Goal: Complete application form: Complete application form

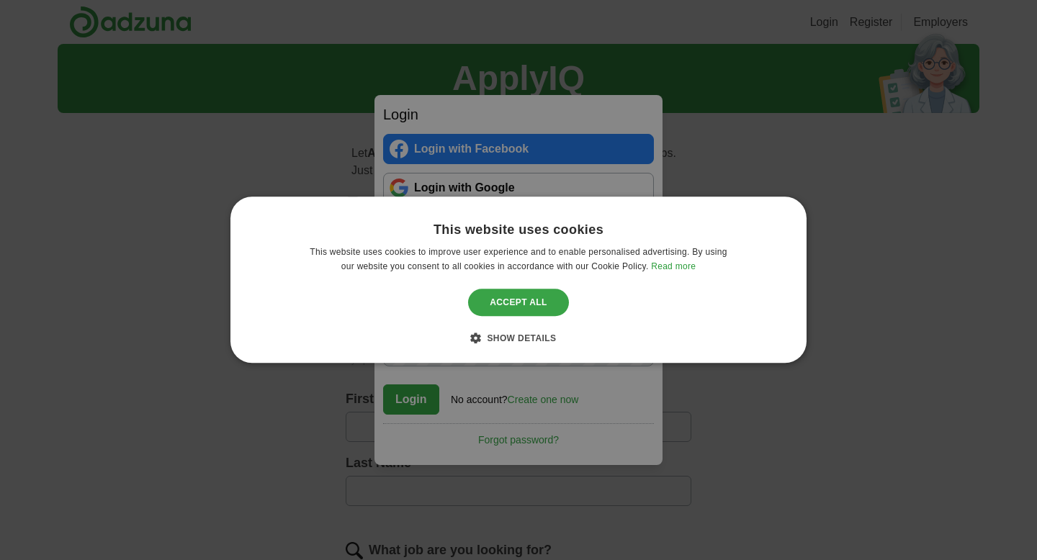
click at [513, 292] on div "Accept all" at bounding box center [518, 302] width 101 height 27
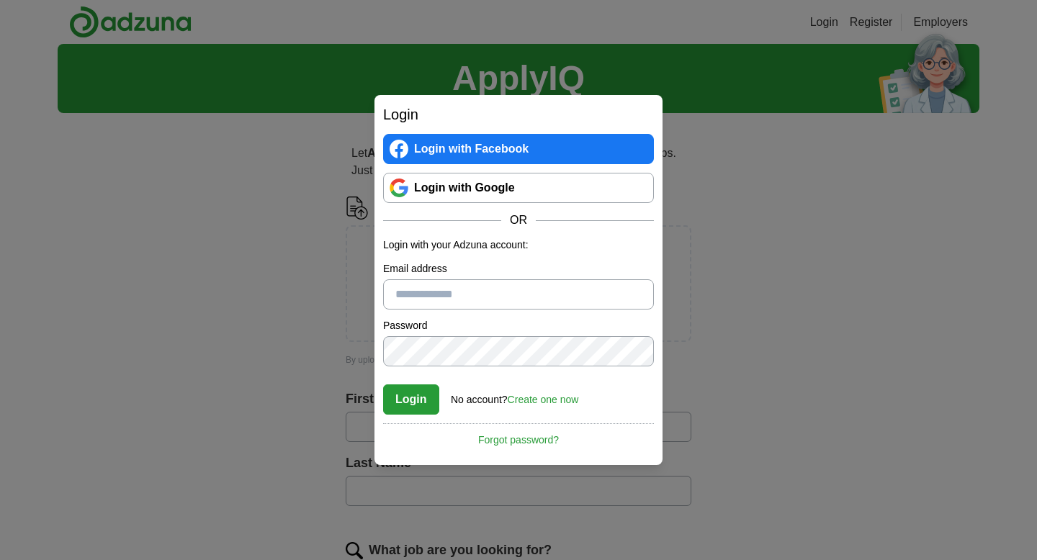
click at [483, 192] on link "Login with Google" at bounding box center [518, 188] width 271 height 30
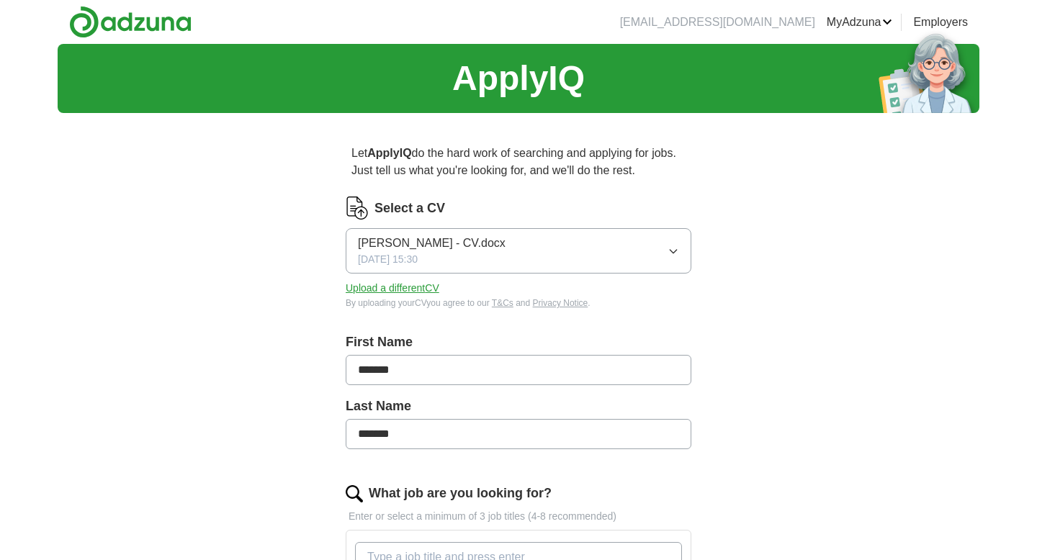
scroll to position [34, 0]
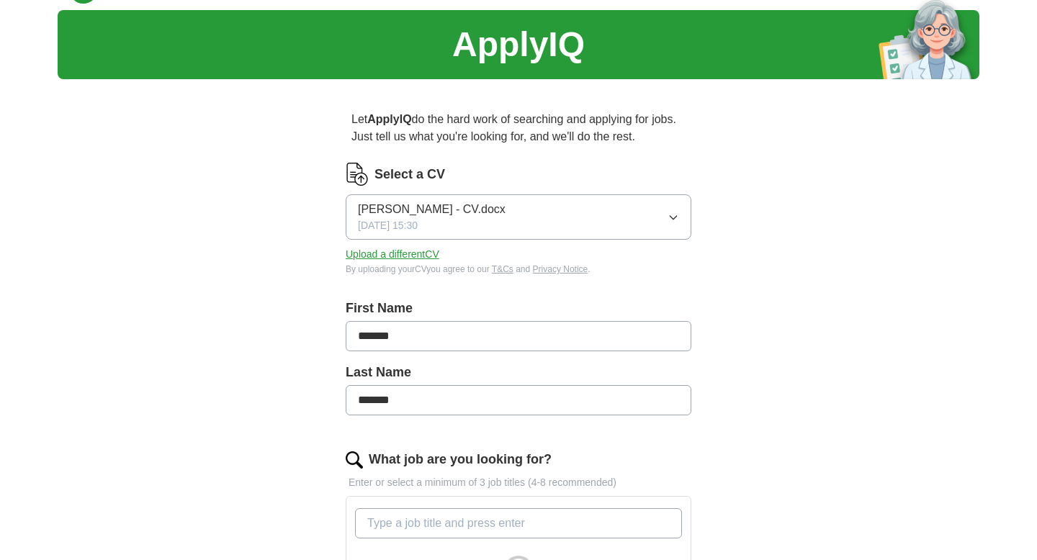
click at [423, 254] on button "Upload a different CV" at bounding box center [393, 254] width 94 height 15
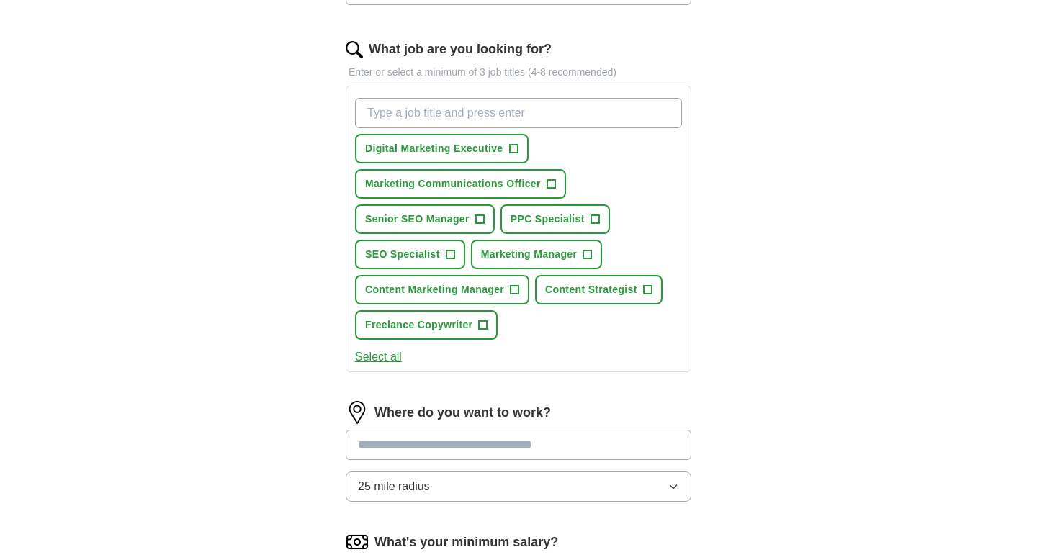
scroll to position [426, 0]
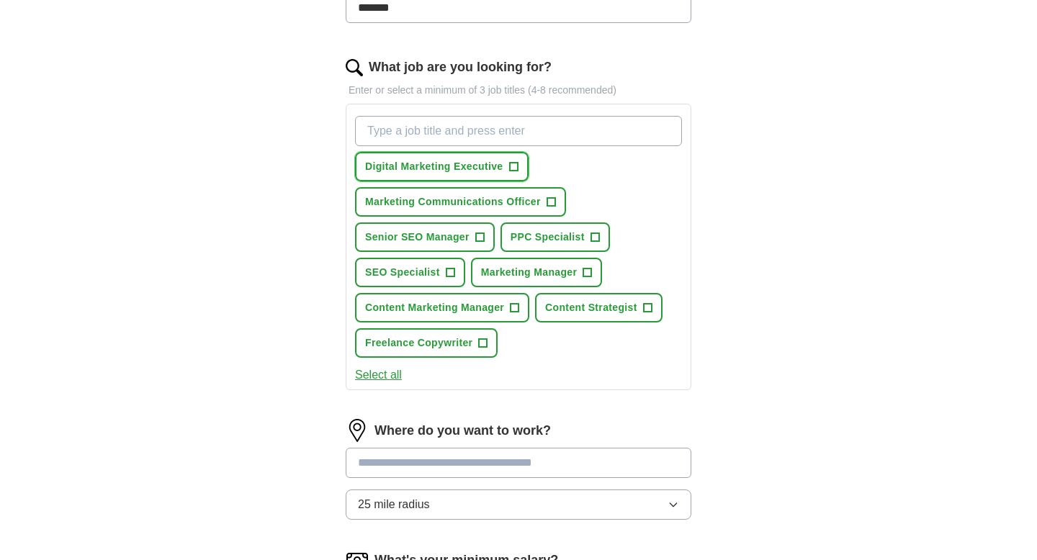
click at [526, 165] on button "Digital Marketing Executive +" at bounding box center [442, 167] width 174 height 30
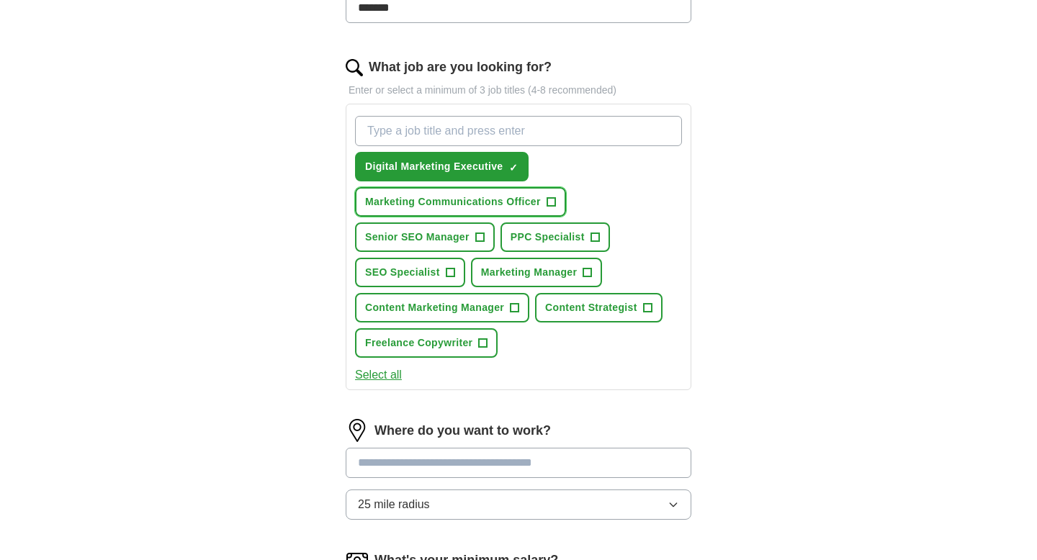
click at [488, 208] on span "Marketing Communications Officer" at bounding box center [453, 201] width 176 height 15
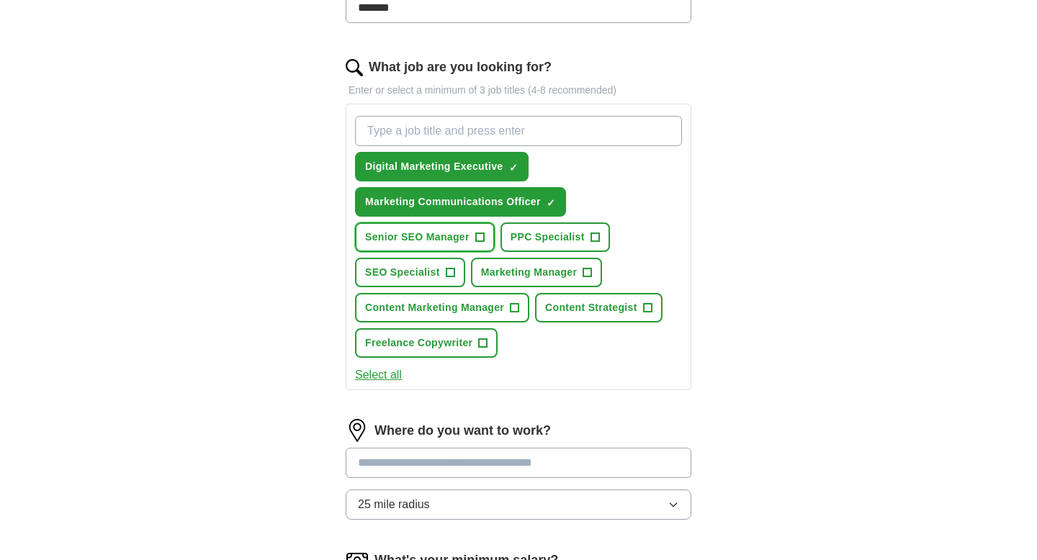
click at [464, 231] on span "Senior SEO Manager" at bounding box center [417, 237] width 104 height 15
click at [442, 277] on button "SEO Specialist +" at bounding box center [410, 273] width 110 height 30
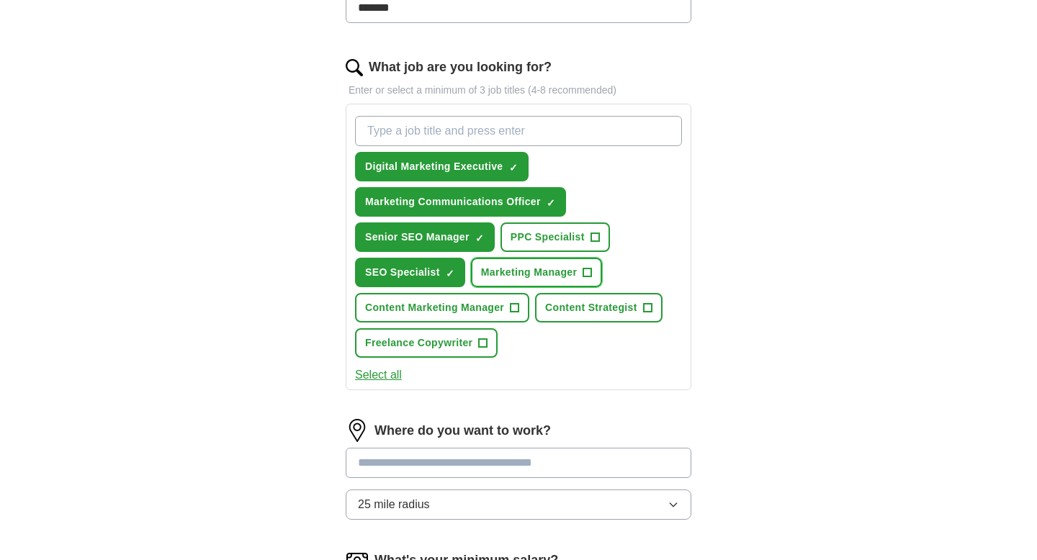
click at [513, 272] on span "Marketing Manager" at bounding box center [529, 272] width 97 height 15
click at [483, 308] on span "Content Marketing Manager" at bounding box center [434, 307] width 139 height 15
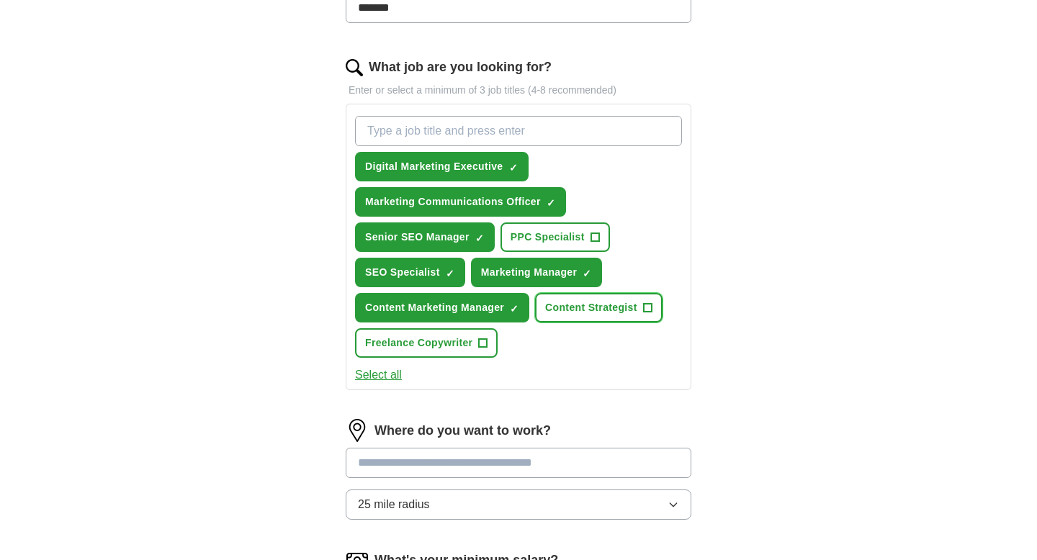
click at [572, 301] on span "Content Strategist" at bounding box center [591, 307] width 92 height 15
click at [435, 138] on input "What job are you looking for?" at bounding box center [518, 131] width 327 height 30
type input "editorial assistant"
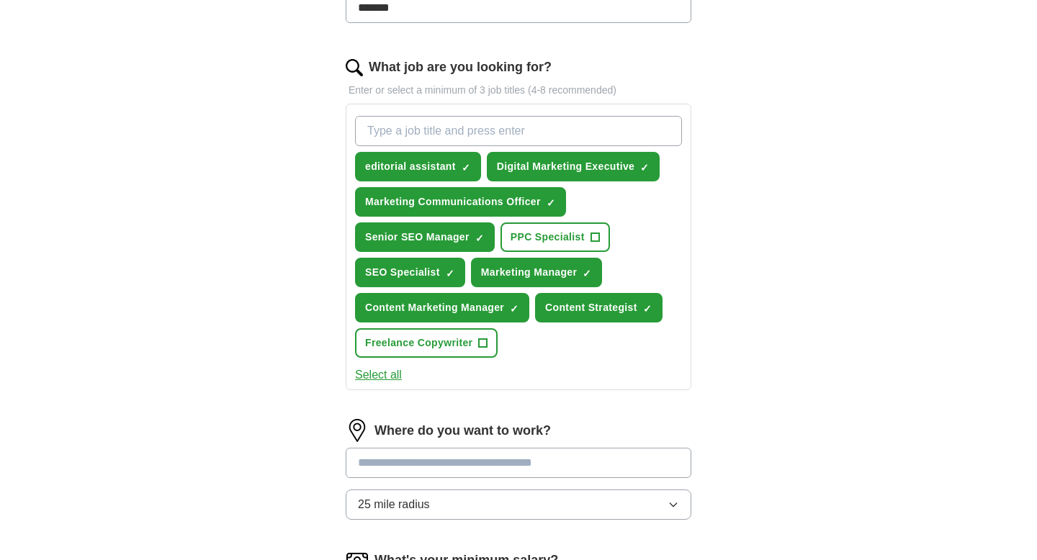
type input "p"
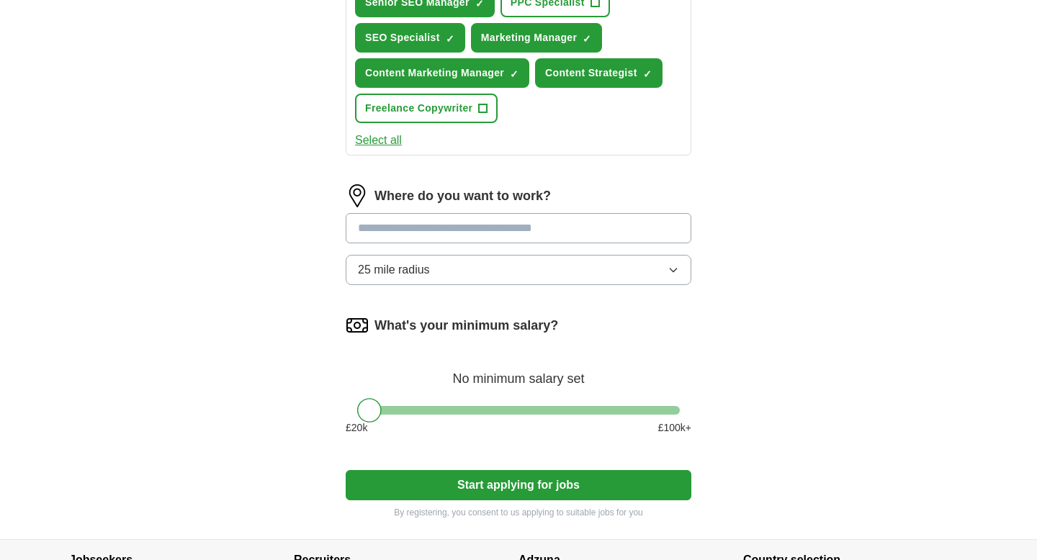
scroll to position [664, 0]
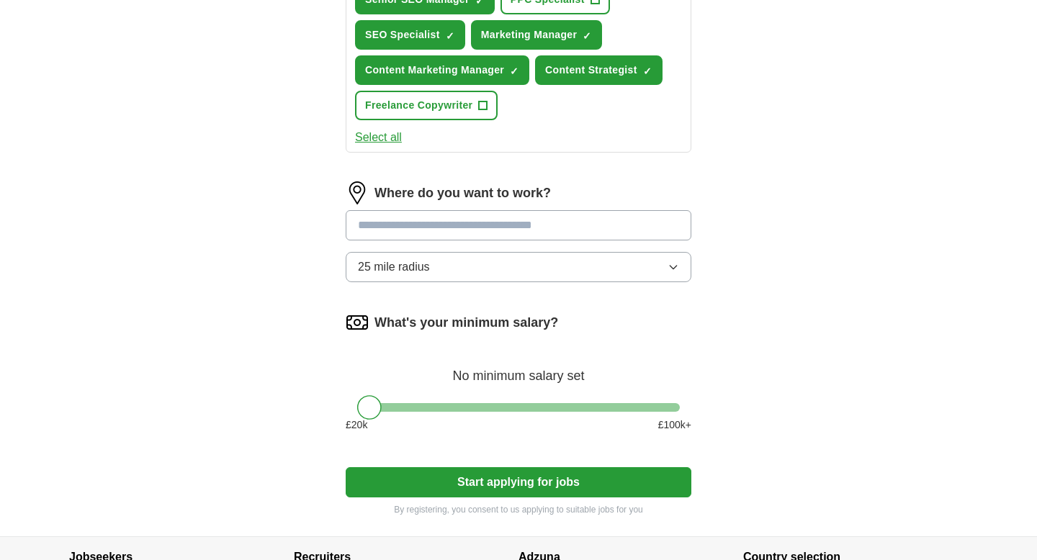
click at [369, 222] on input at bounding box center [519, 225] width 346 height 30
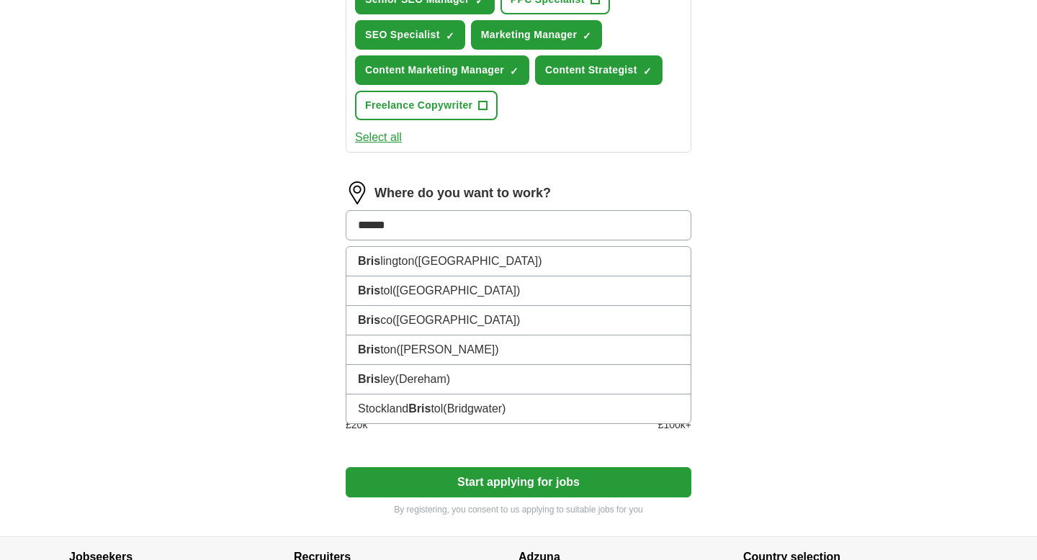
type input "*******"
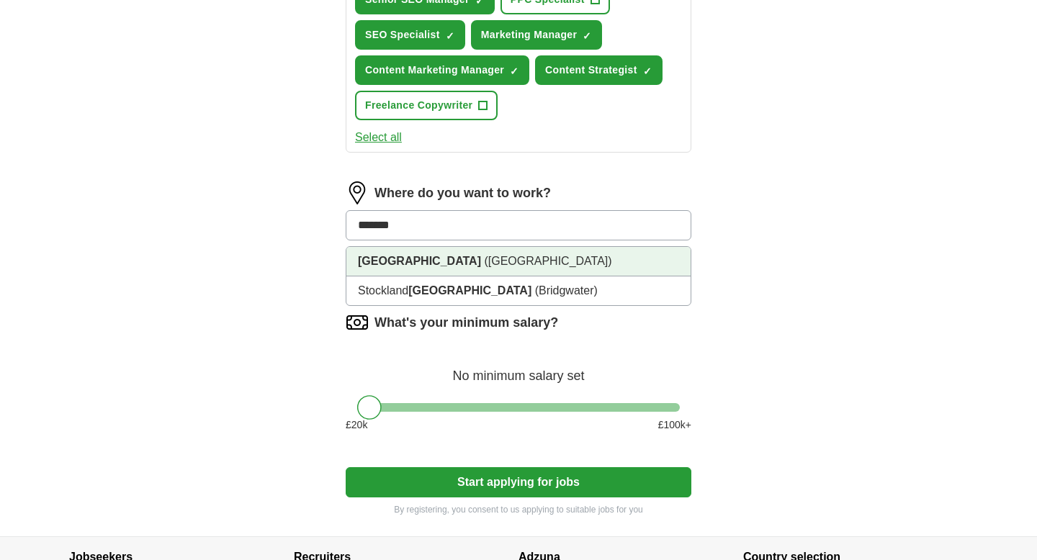
click at [388, 253] on li "[GEOGRAPHIC_DATA] ([GEOGRAPHIC_DATA])" at bounding box center [518, 262] width 344 height 30
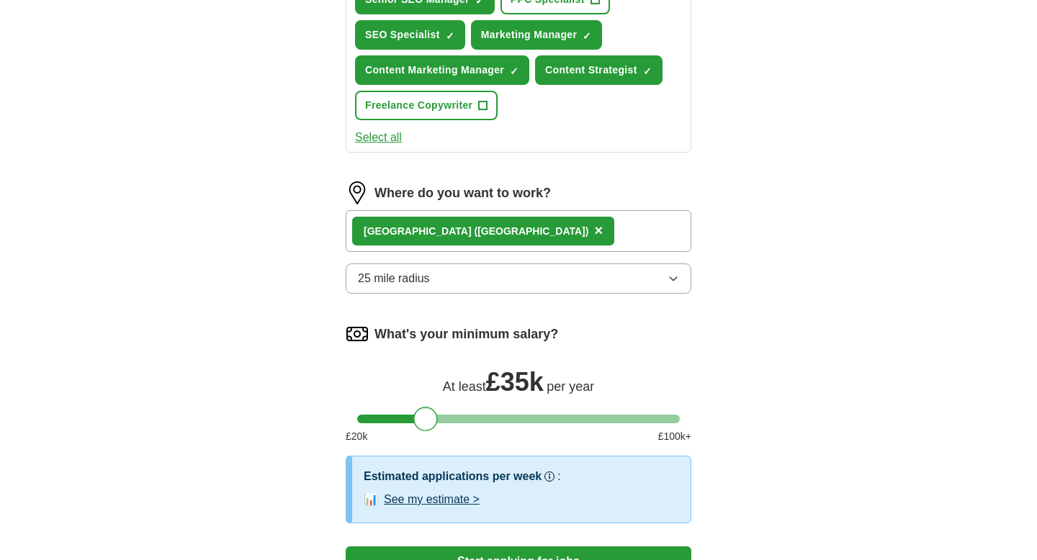
drag, startPoint x: 362, startPoint y: 420, endPoint x: 418, endPoint y: 409, distance: 57.9
click at [418, 409] on div at bounding box center [425, 419] width 24 height 24
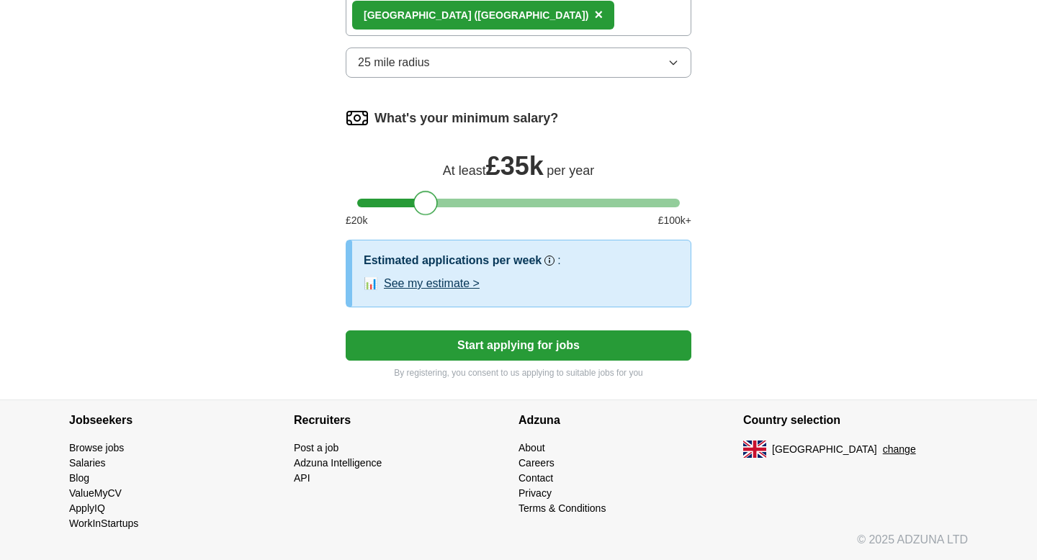
scroll to position [879, 0]
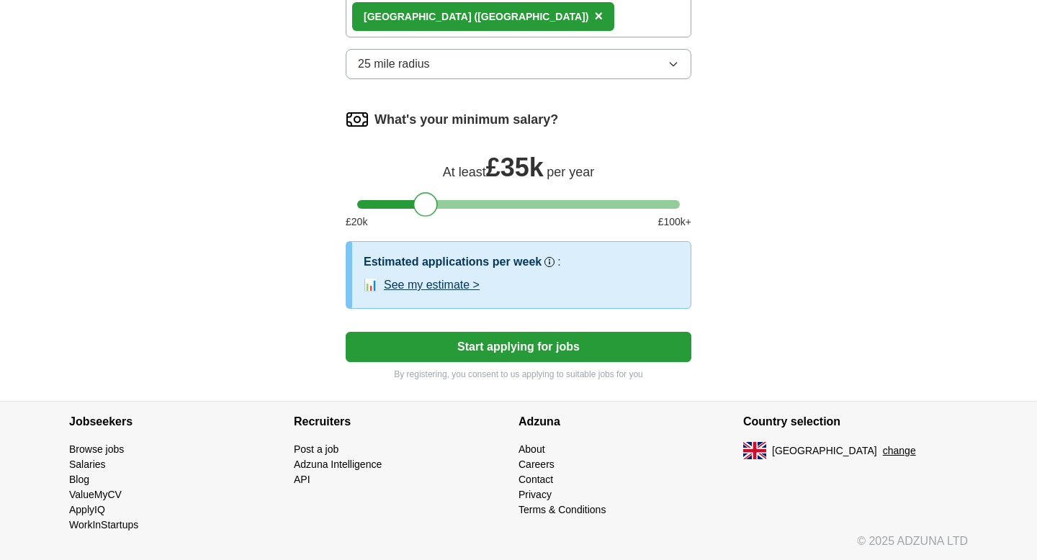
click at [409, 285] on button "See my estimate >" at bounding box center [432, 285] width 96 height 17
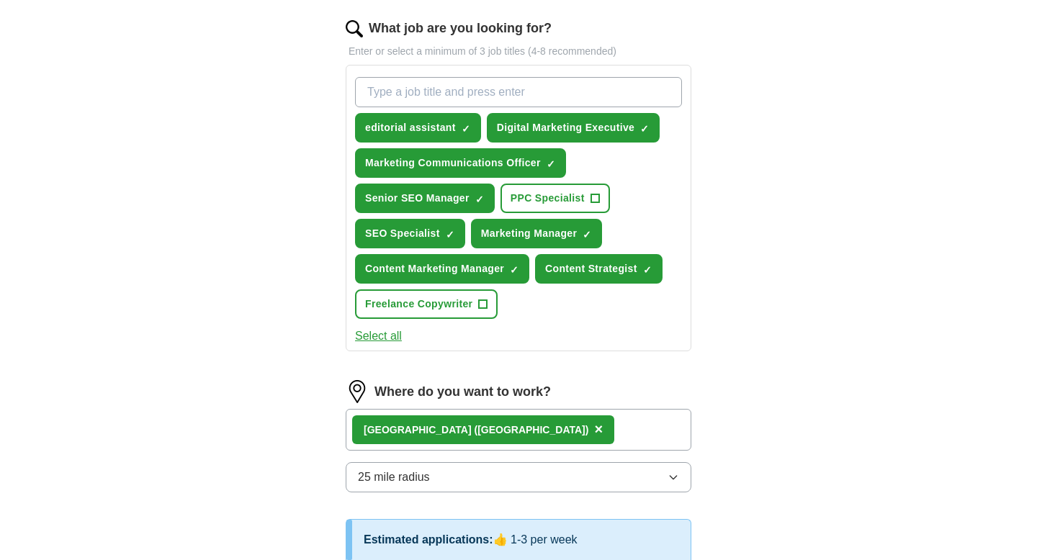
scroll to position [449, 0]
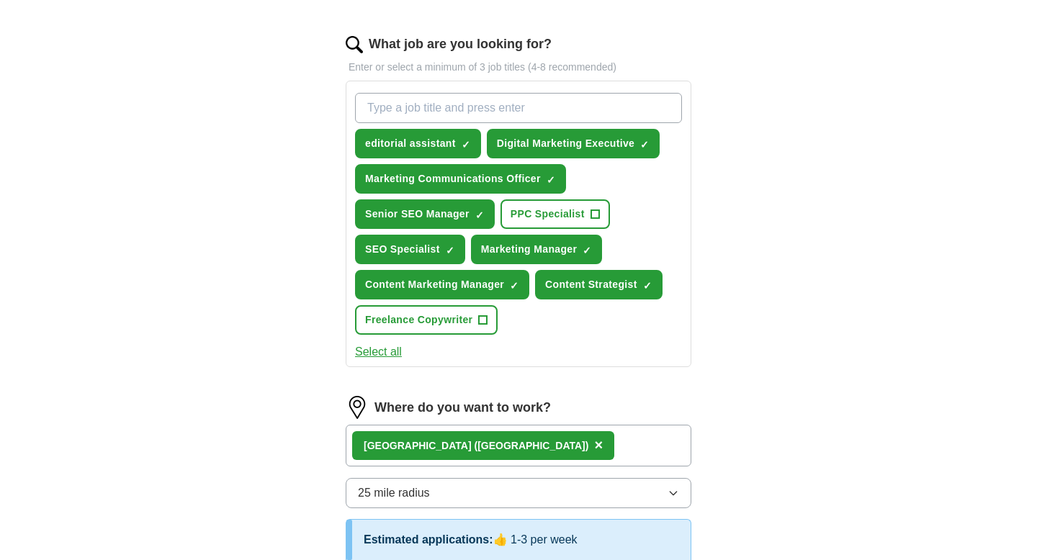
click at [414, 103] on input "What job are you looking for?" at bounding box center [518, 108] width 327 height 30
type input "publicity executive"
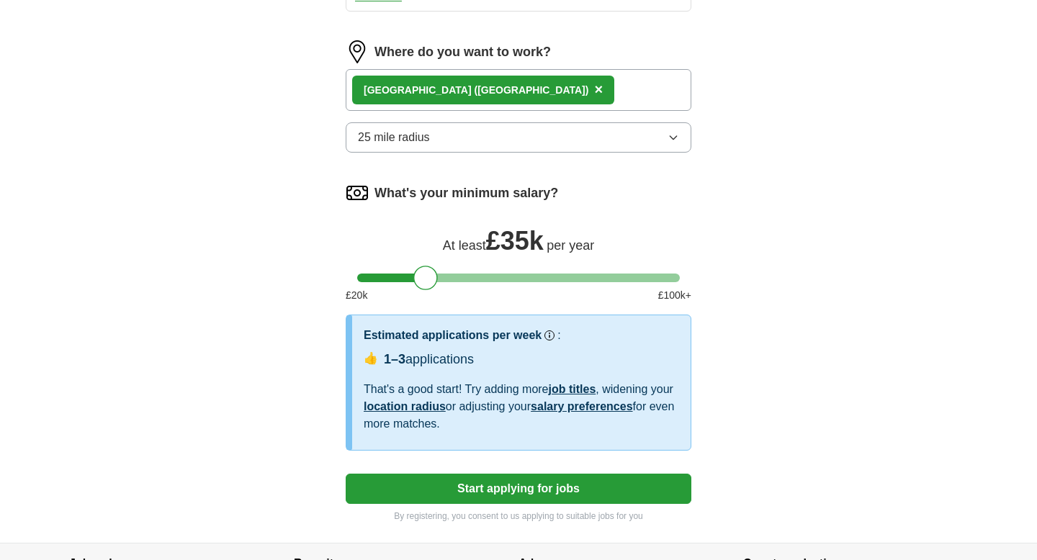
scroll to position [904, 0]
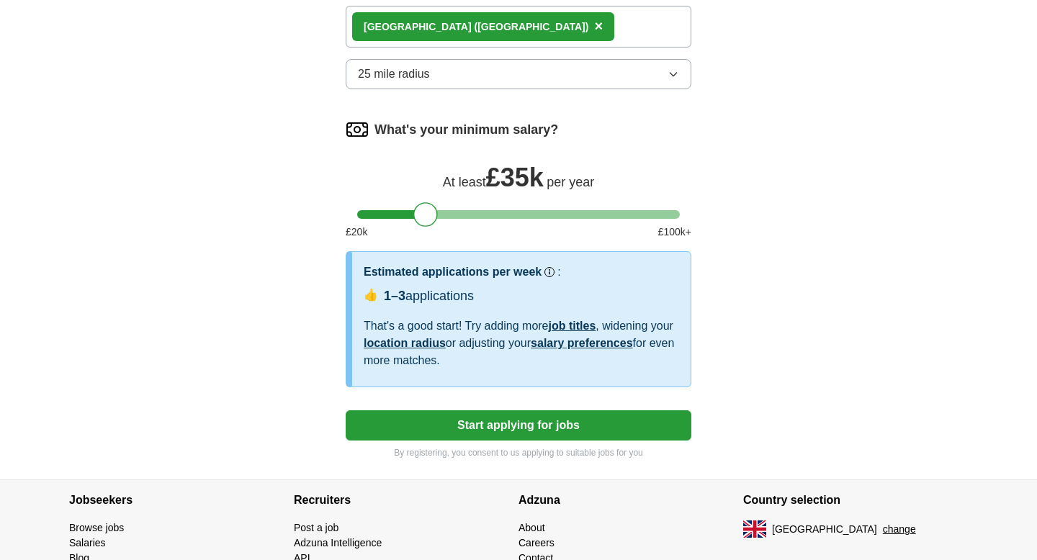
click at [462, 437] on button "Start applying for jobs" at bounding box center [519, 426] width 346 height 30
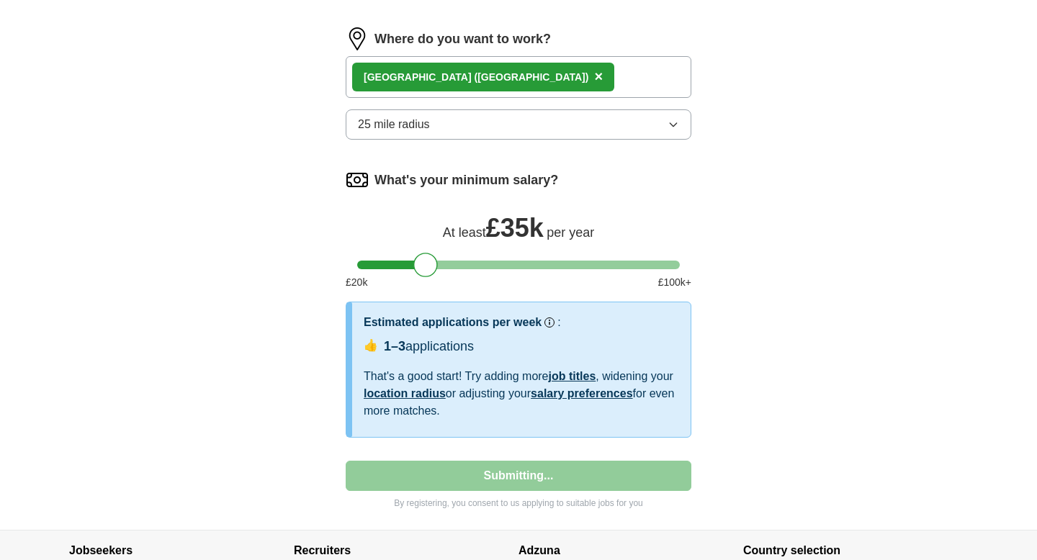
select select "**"
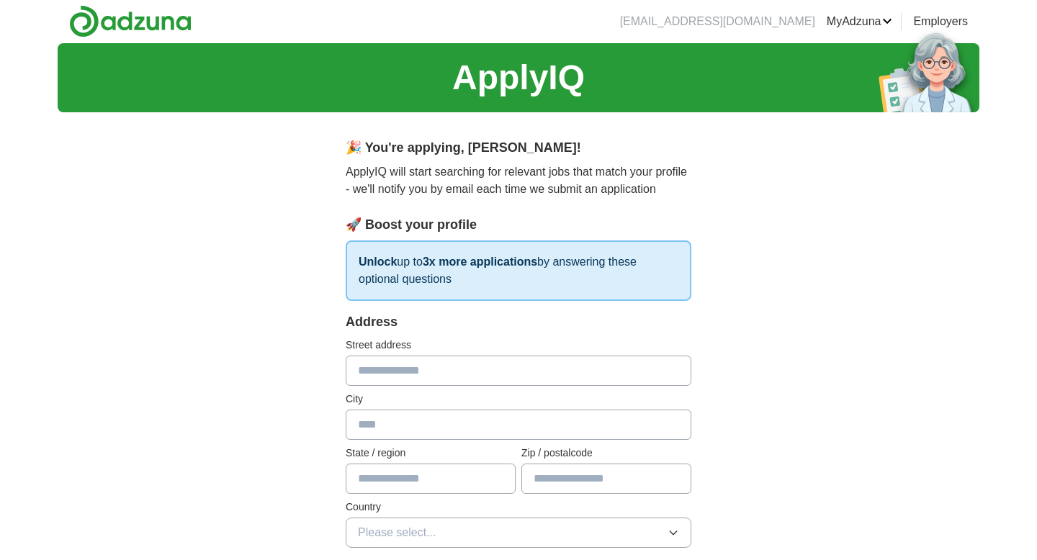
scroll to position [0, 0]
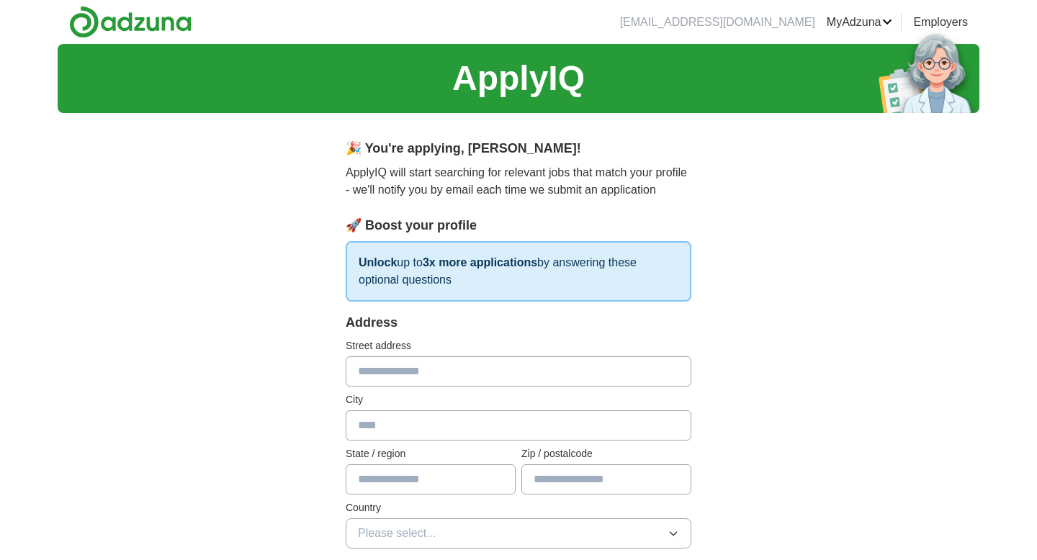
click at [415, 368] on input "text" at bounding box center [519, 371] width 346 height 30
type input "**********"
type input "*******"
type input "*"
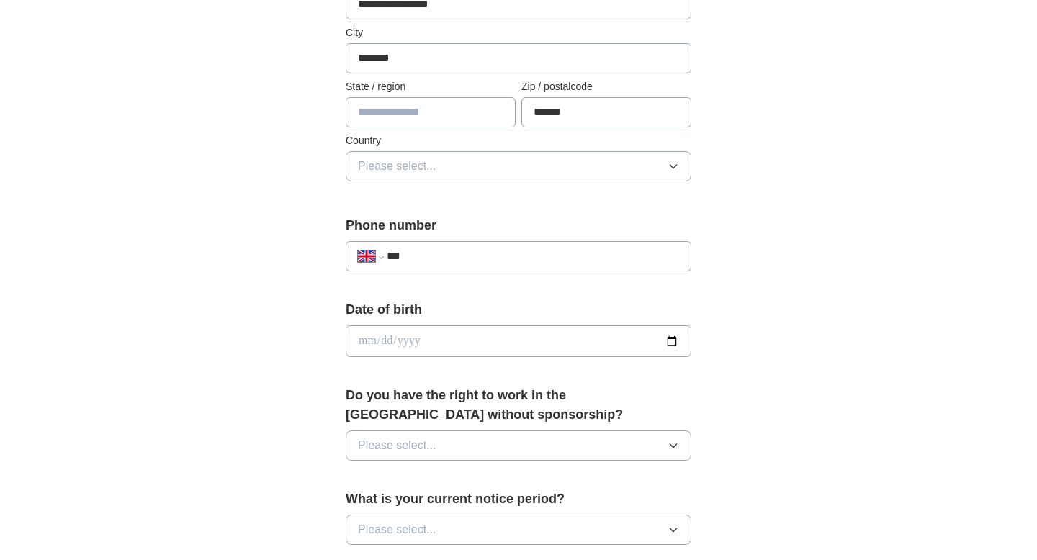
scroll to position [400, 0]
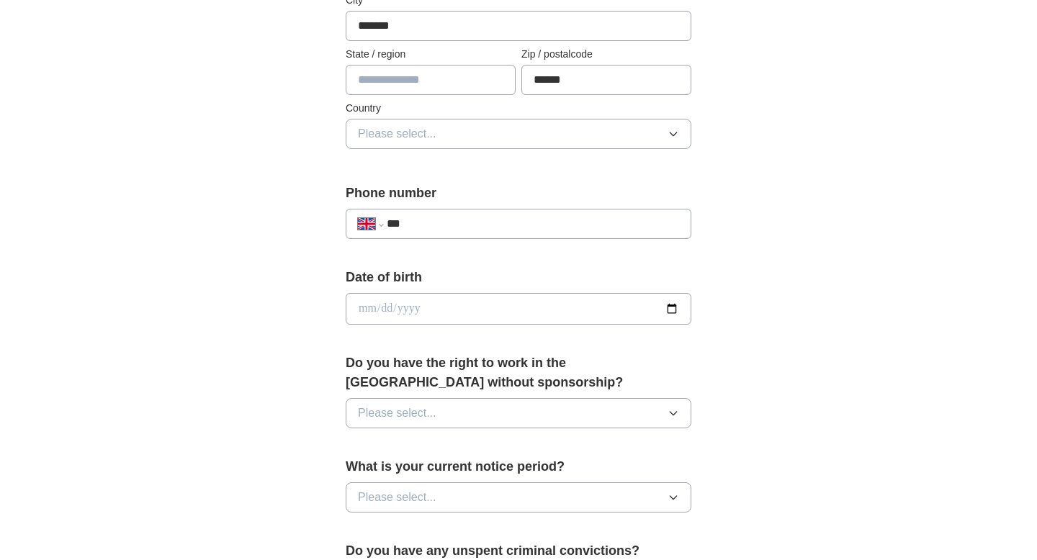
type input "******"
click at [403, 127] on span "Please select..." at bounding box center [397, 133] width 78 height 17
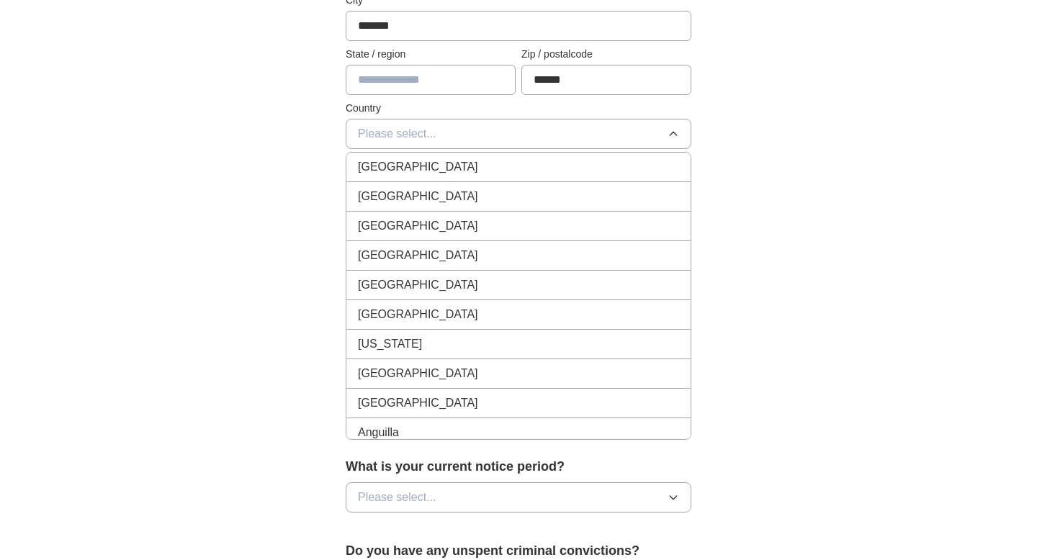
click at [421, 175] on span "[GEOGRAPHIC_DATA]" at bounding box center [418, 166] width 120 height 17
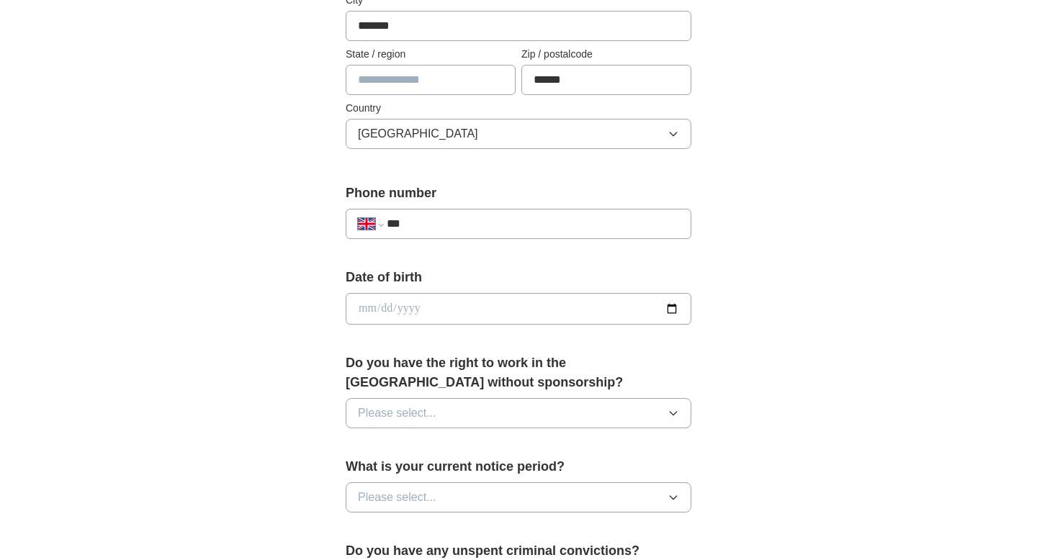
click at [439, 222] on input "***" at bounding box center [533, 223] width 292 height 17
type input "**********"
click at [387, 308] on input "date" at bounding box center [519, 309] width 346 height 32
type input "**********"
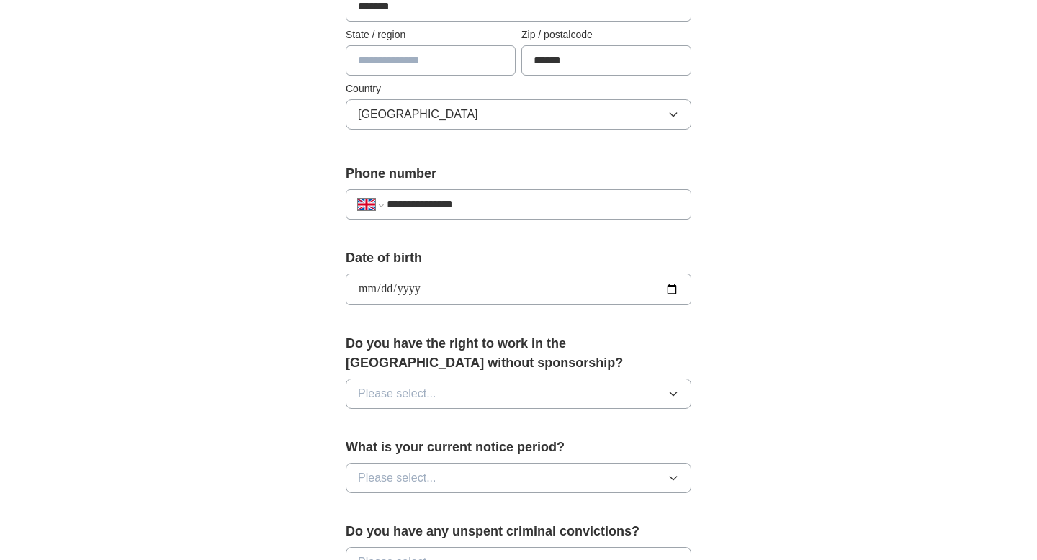
scroll to position [438, 0]
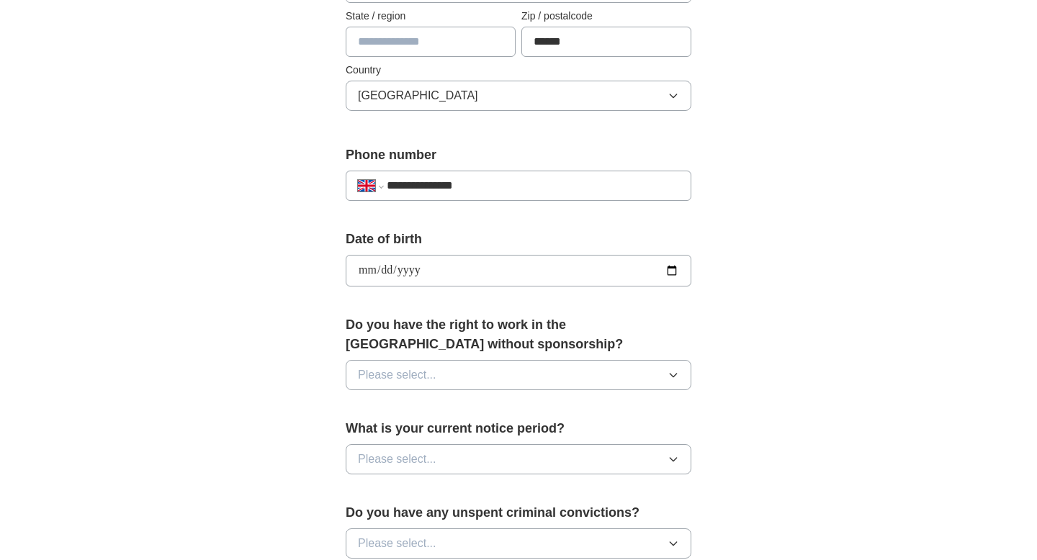
click at [395, 372] on span "Please select..." at bounding box center [397, 375] width 78 height 17
click at [403, 405] on div "Yes" at bounding box center [518, 408] width 321 height 17
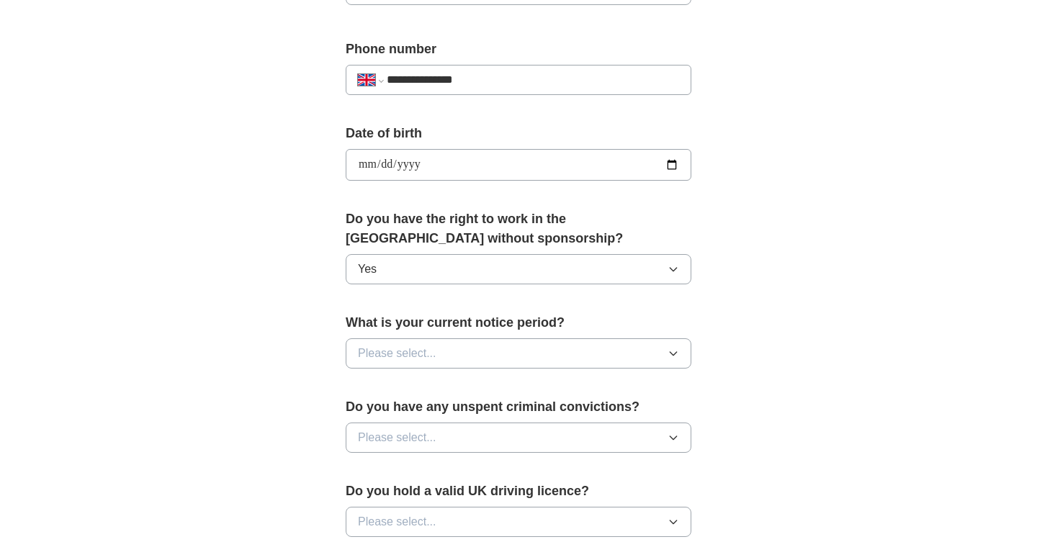
scroll to position [596, 0]
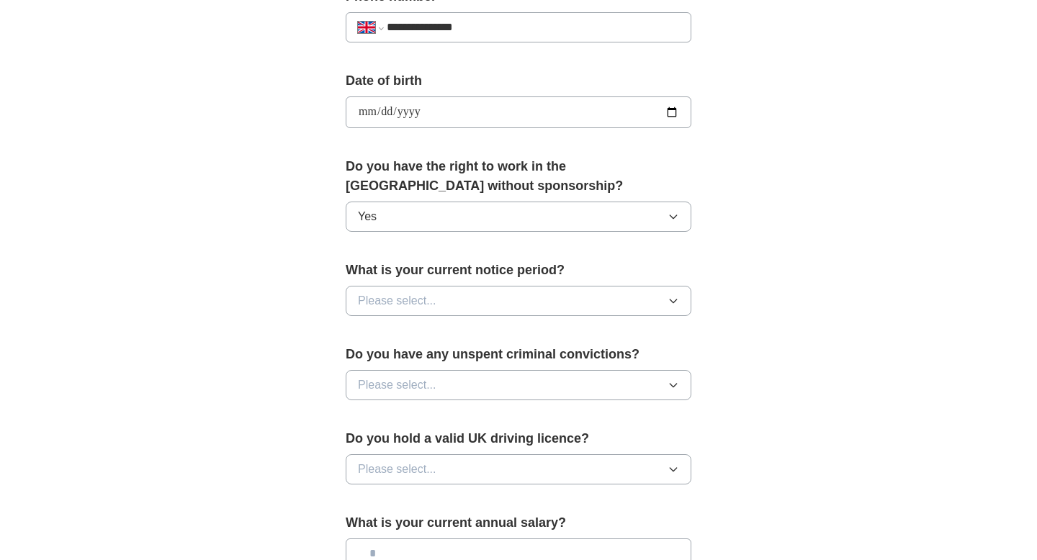
click at [411, 301] on span "Please select..." at bounding box center [397, 300] width 78 height 17
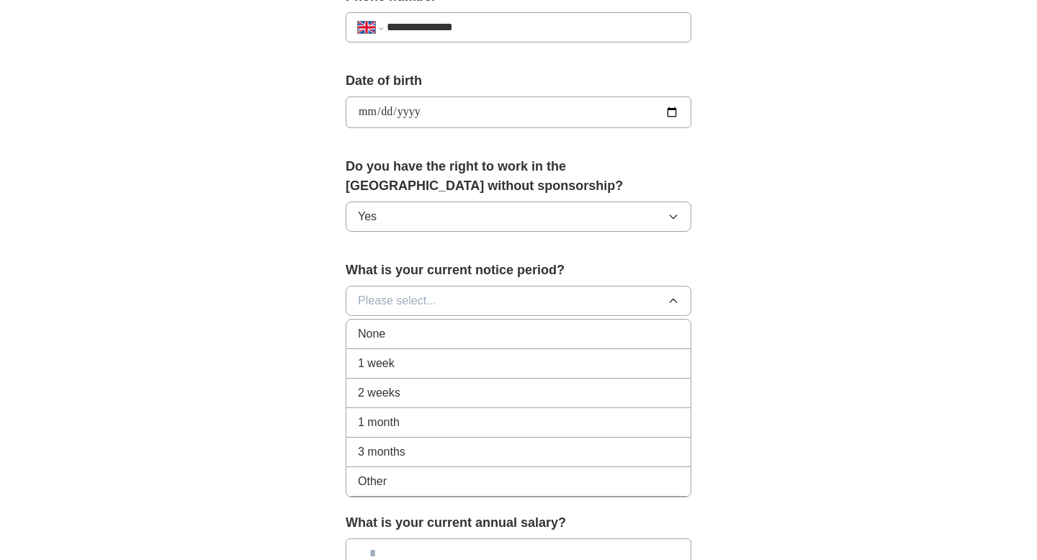
click at [388, 419] on span "1 month" at bounding box center [379, 422] width 42 height 17
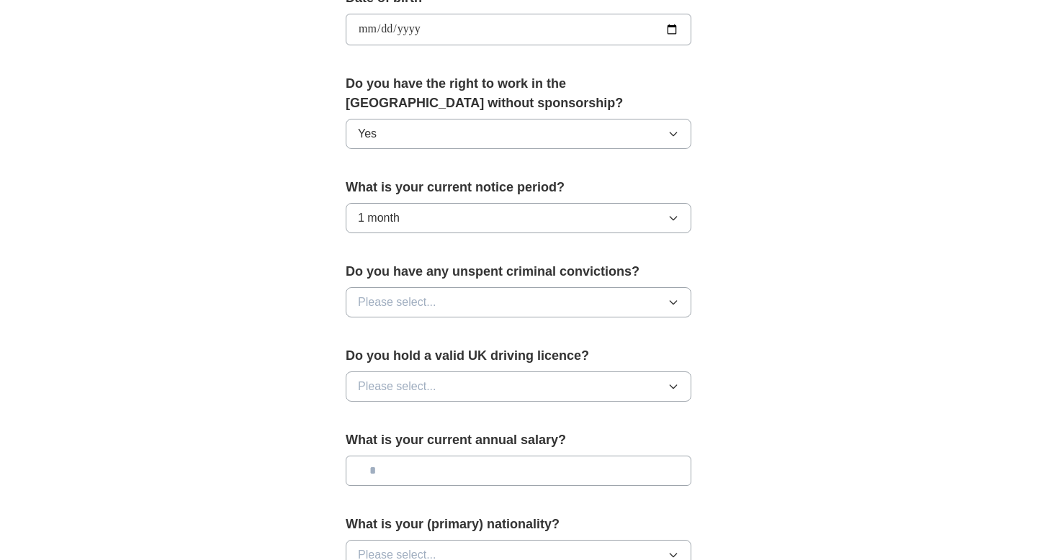
scroll to position [700, 0]
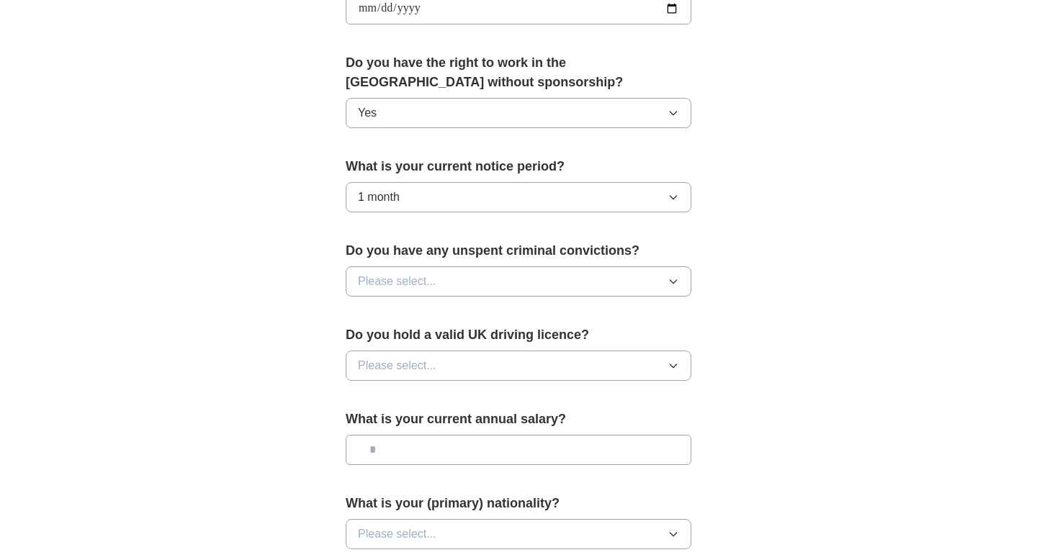
click at [414, 279] on span "Please select..." at bounding box center [397, 281] width 78 height 17
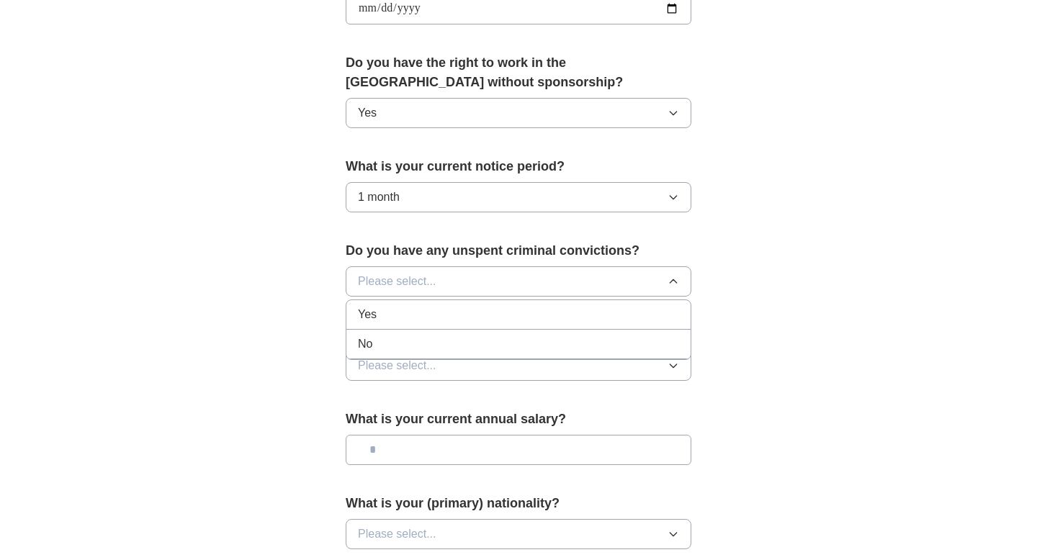
click at [406, 336] on div "No" at bounding box center [518, 344] width 321 height 17
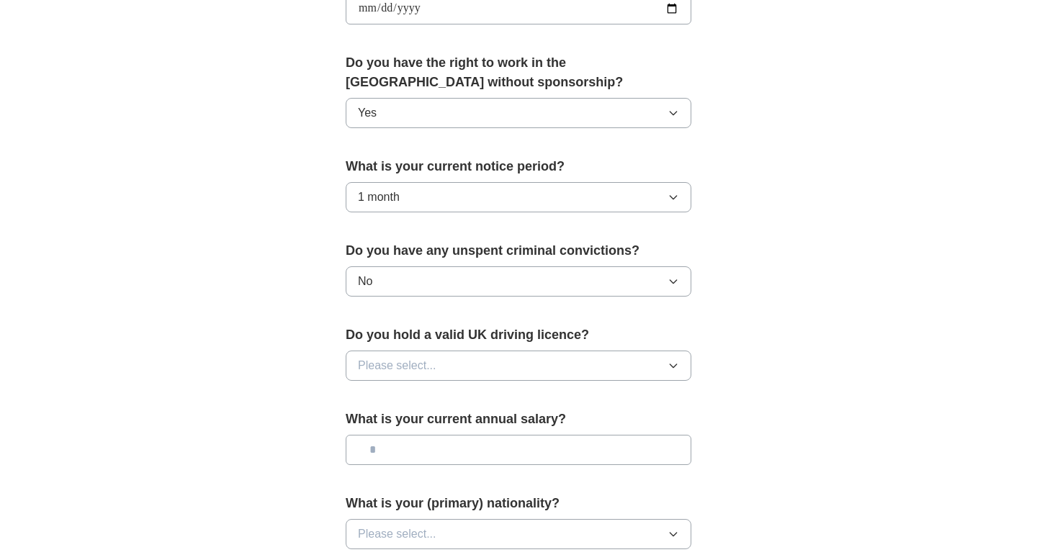
click at [406, 375] on button "Please select..." at bounding box center [519, 366] width 346 height 30
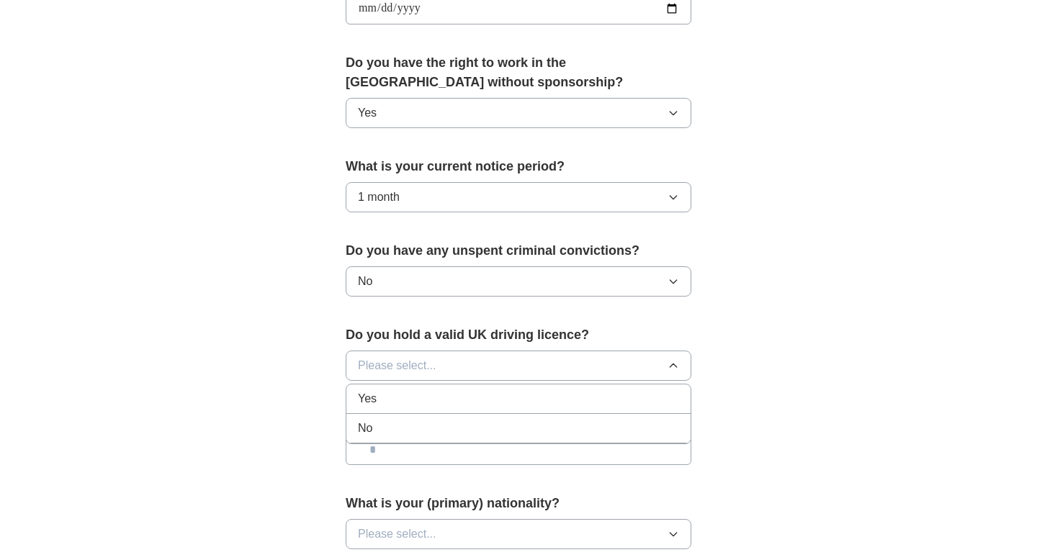
click at [393, 405] on div "Yes" at bounding box center [518, 398] width 321 height 17
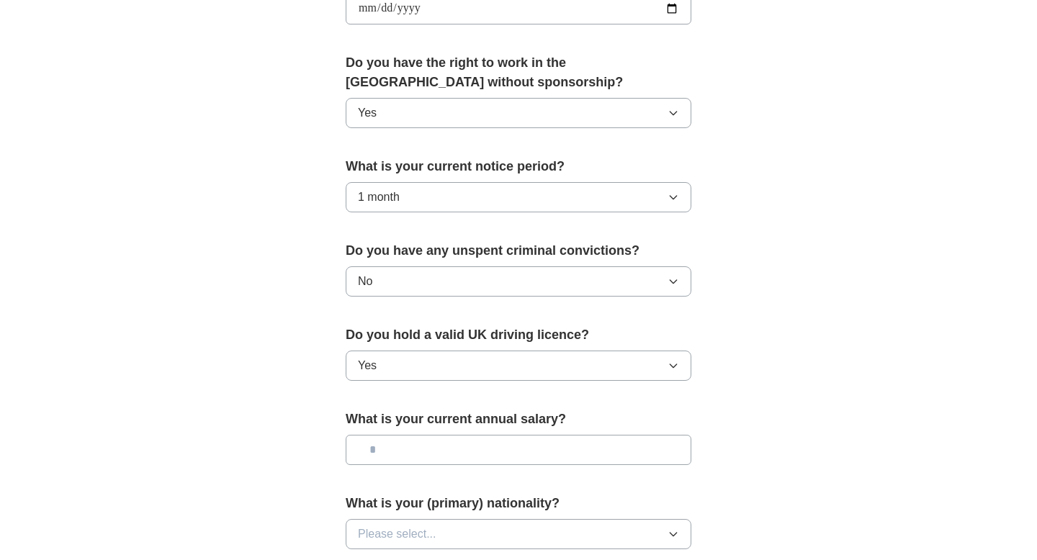
scroll to position [758, 0]
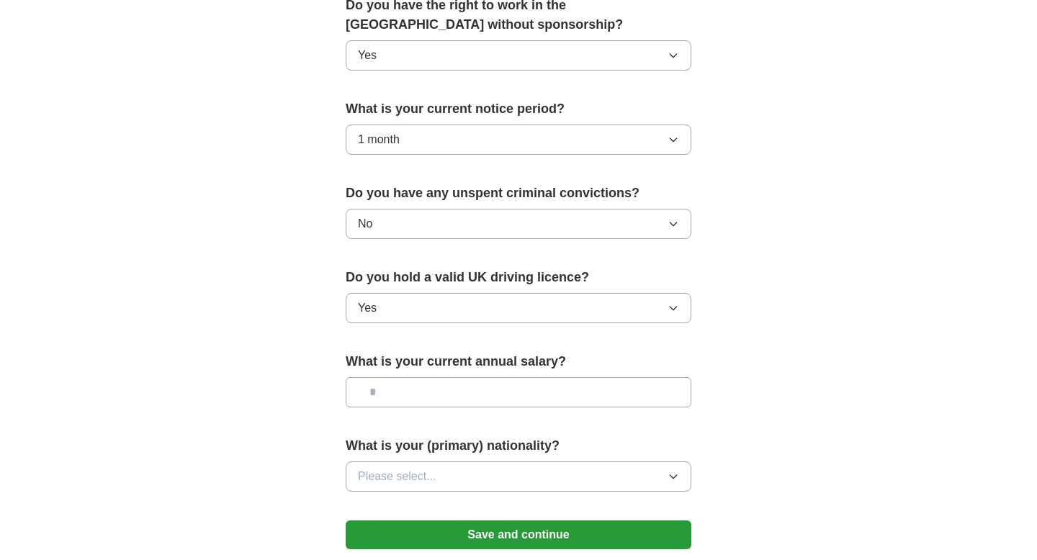
click at [392, 391] on input "text" at bounding box center [519, 392] width 346 height 30
type input "*******"
click at [453, 480] on button "Please select..." at bounding box center [519, 477] width 346 height 30
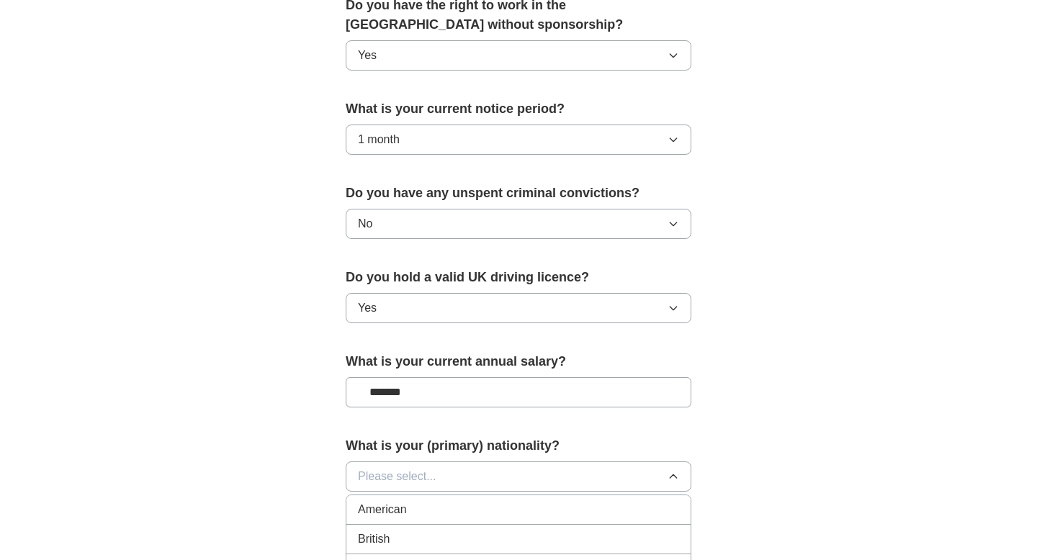
click at [401, 534] on div "British" at bounding box center [518, 539] width 321 height 17
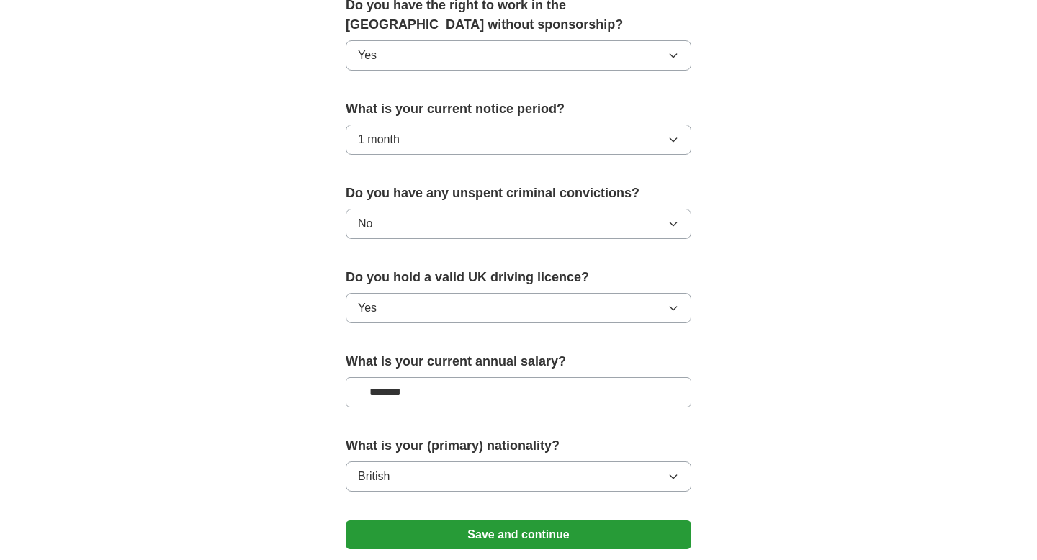
click at [401, 529] on button "Save and continue" at bounding box center [519, 535] width 346 height 29
